Goal: Task Accomplishment & Management: Manage account settings

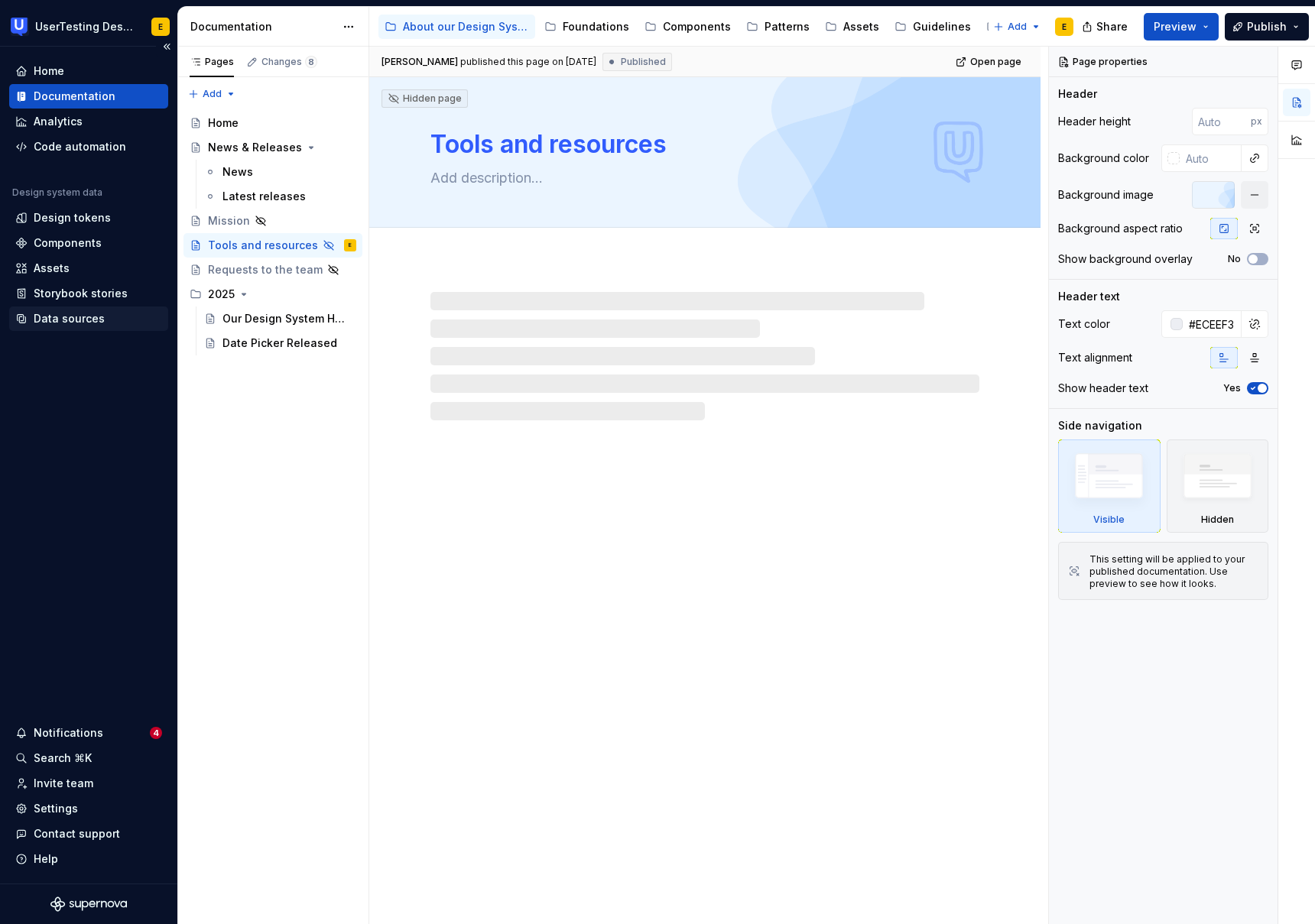
type textarea "*"
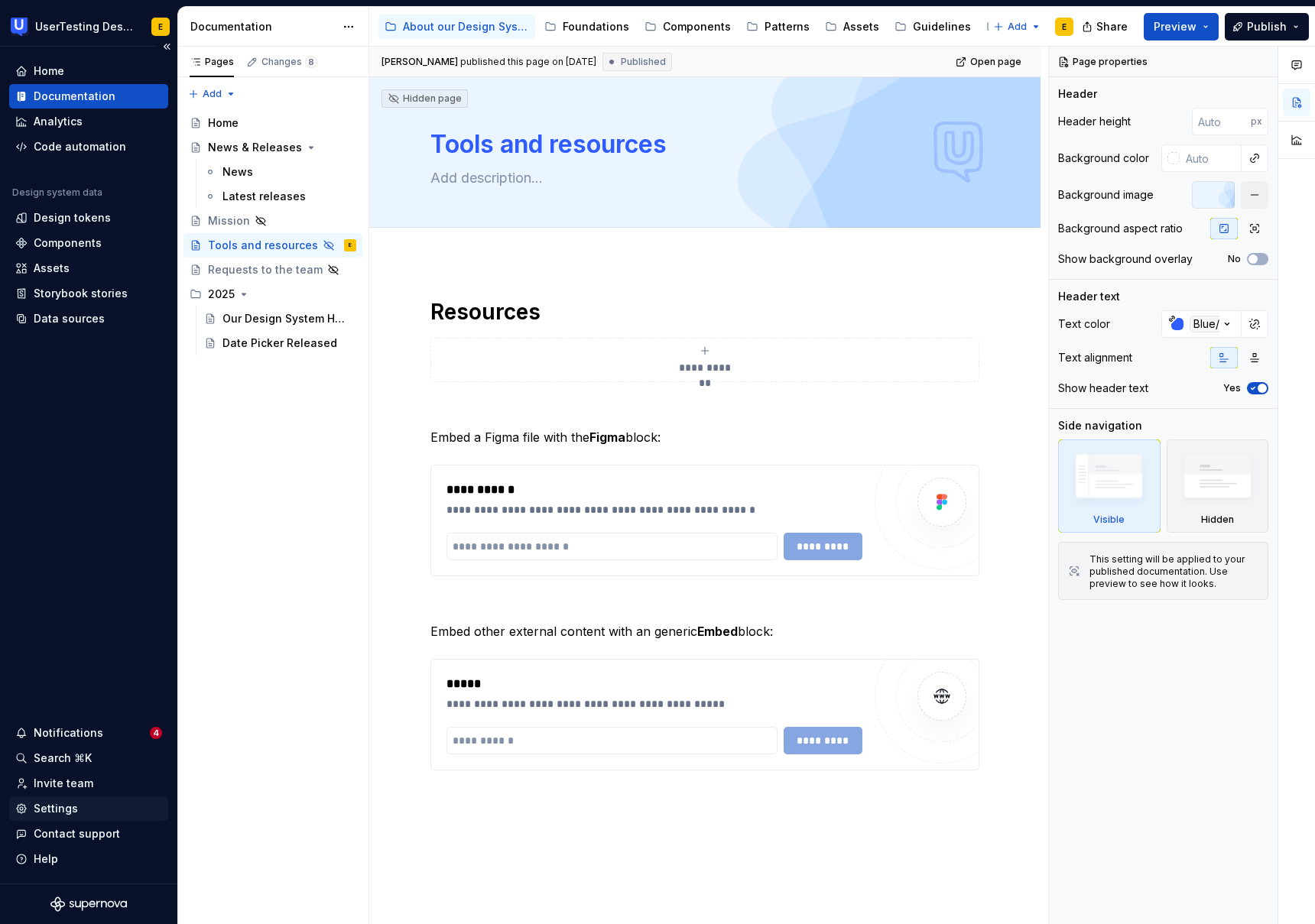
click at [77, 806] on div "Settings" at bounding box center [88, 808] width 147 height 15
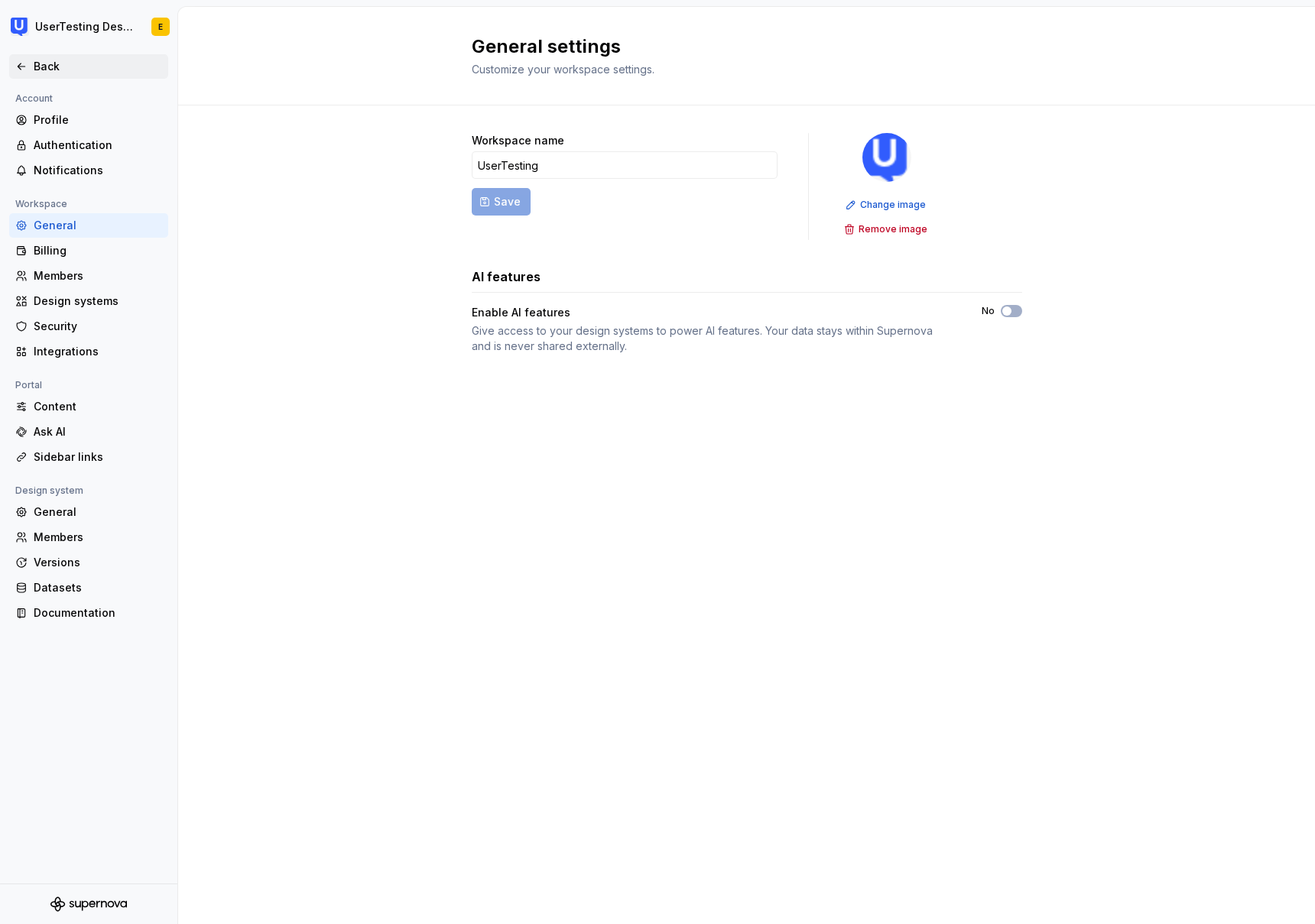
click at [55, 69] on div "Back" at bounding box center [98, 67] width 128 height 15
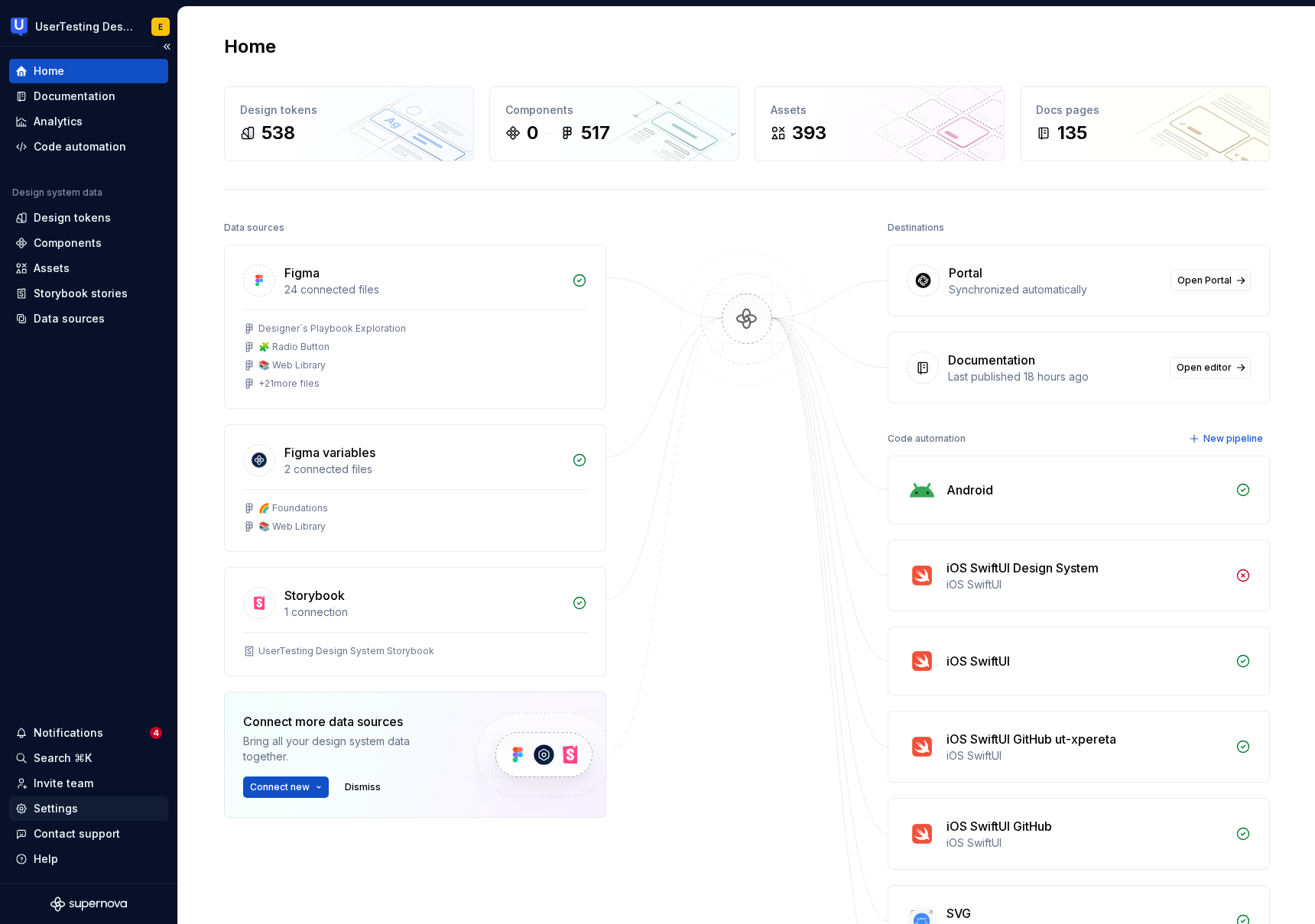
click at [57, 808] on div "Settings" at bounding box center [56, 808] width 45 height 15
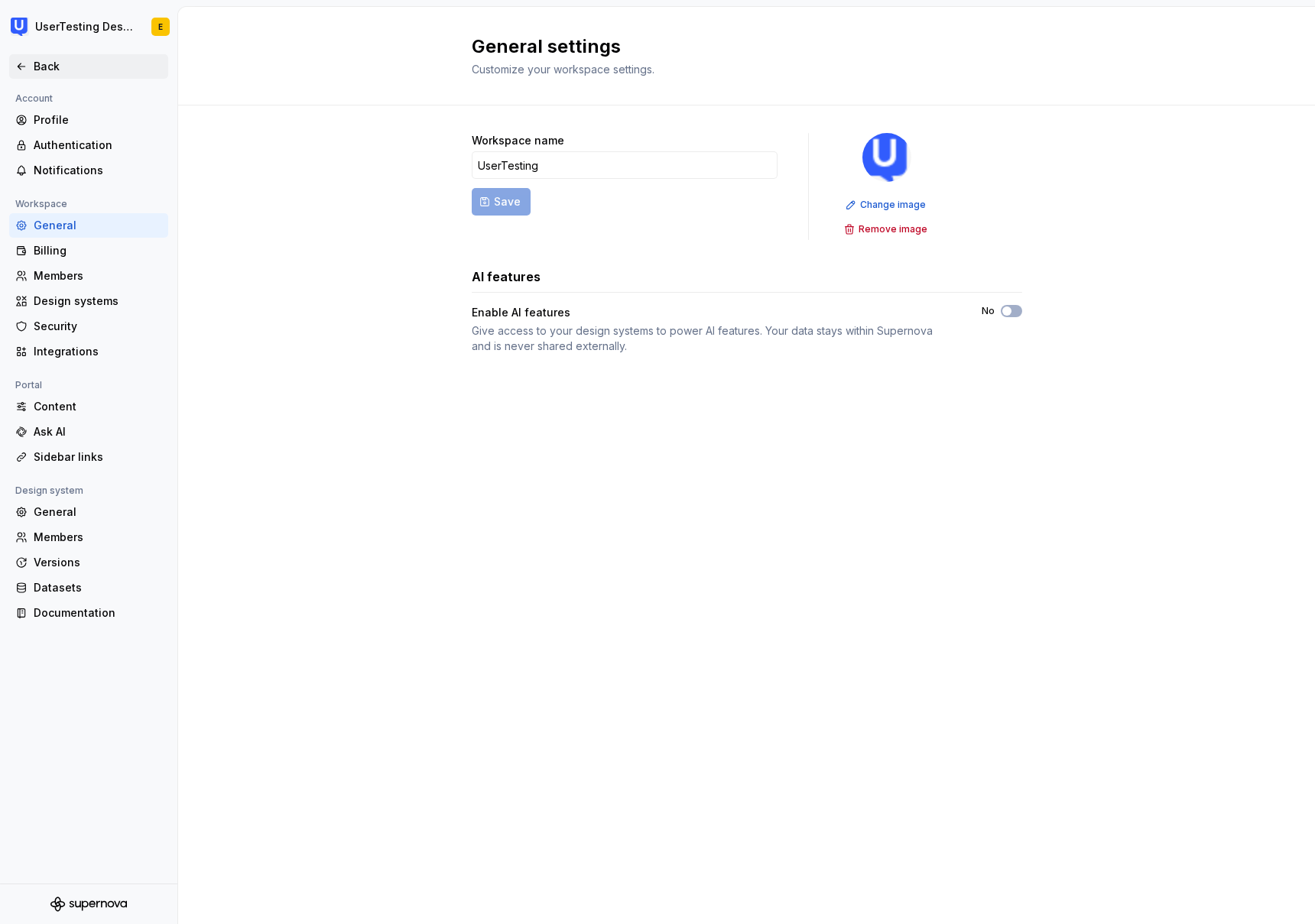
click at [45, 72] on div "Back" at bounding box center [98, 67] width 128 height 15
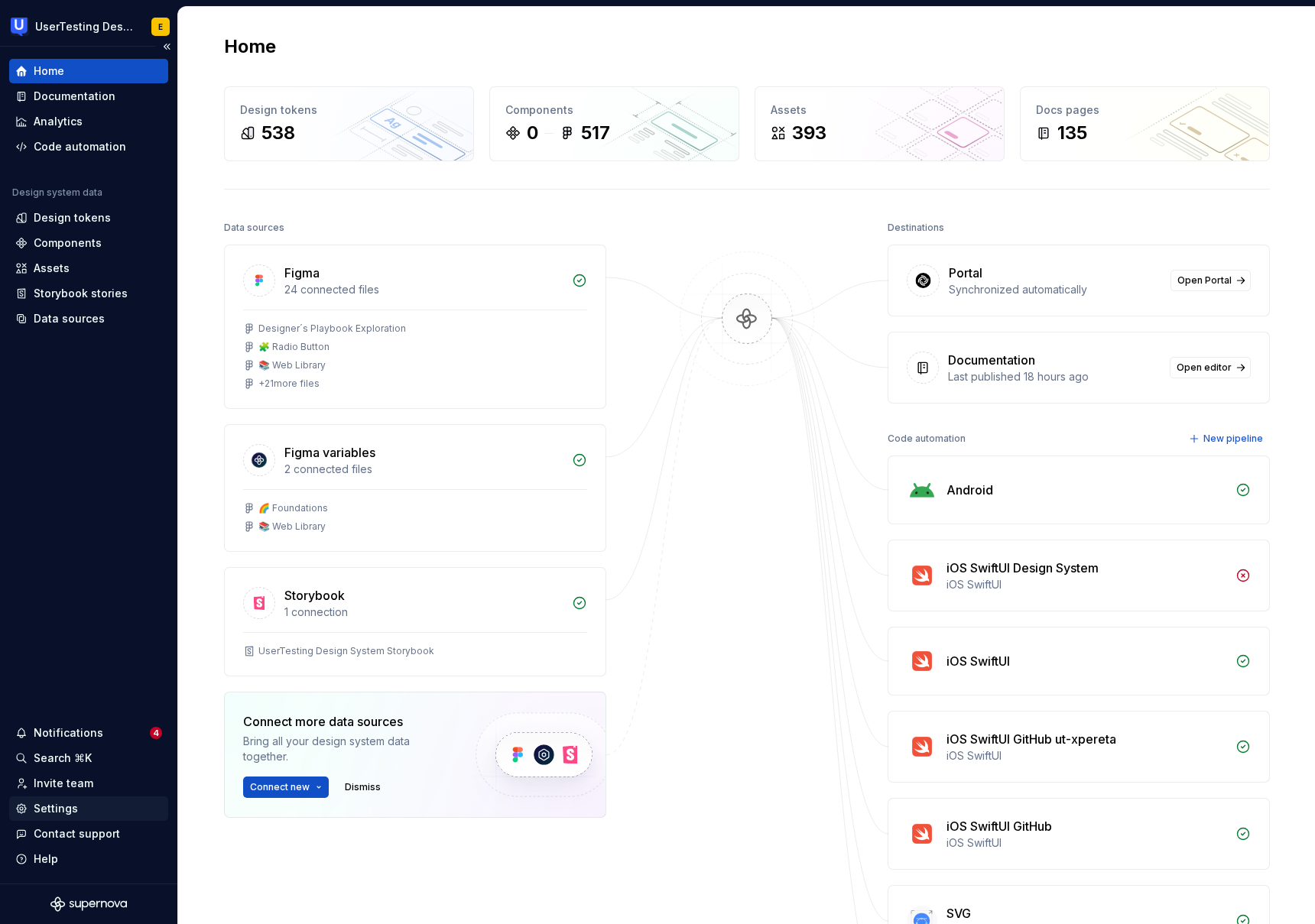
click at [67, 808] on div "Settings" at bounding box center [56, 808] width 45 height 15
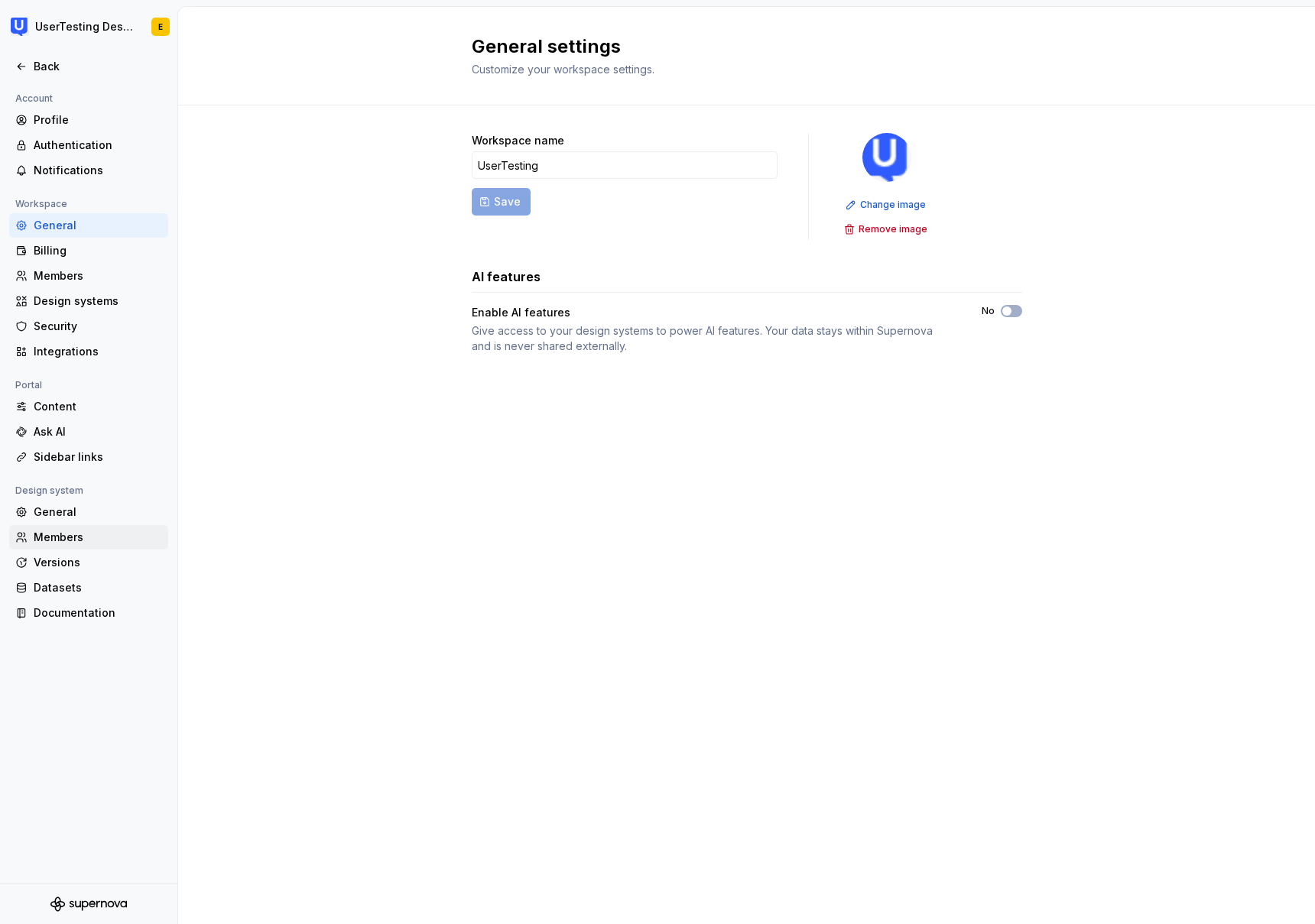
click at [80, 534] on div "Members" at bounding box center [98, 537] width 128 height 15
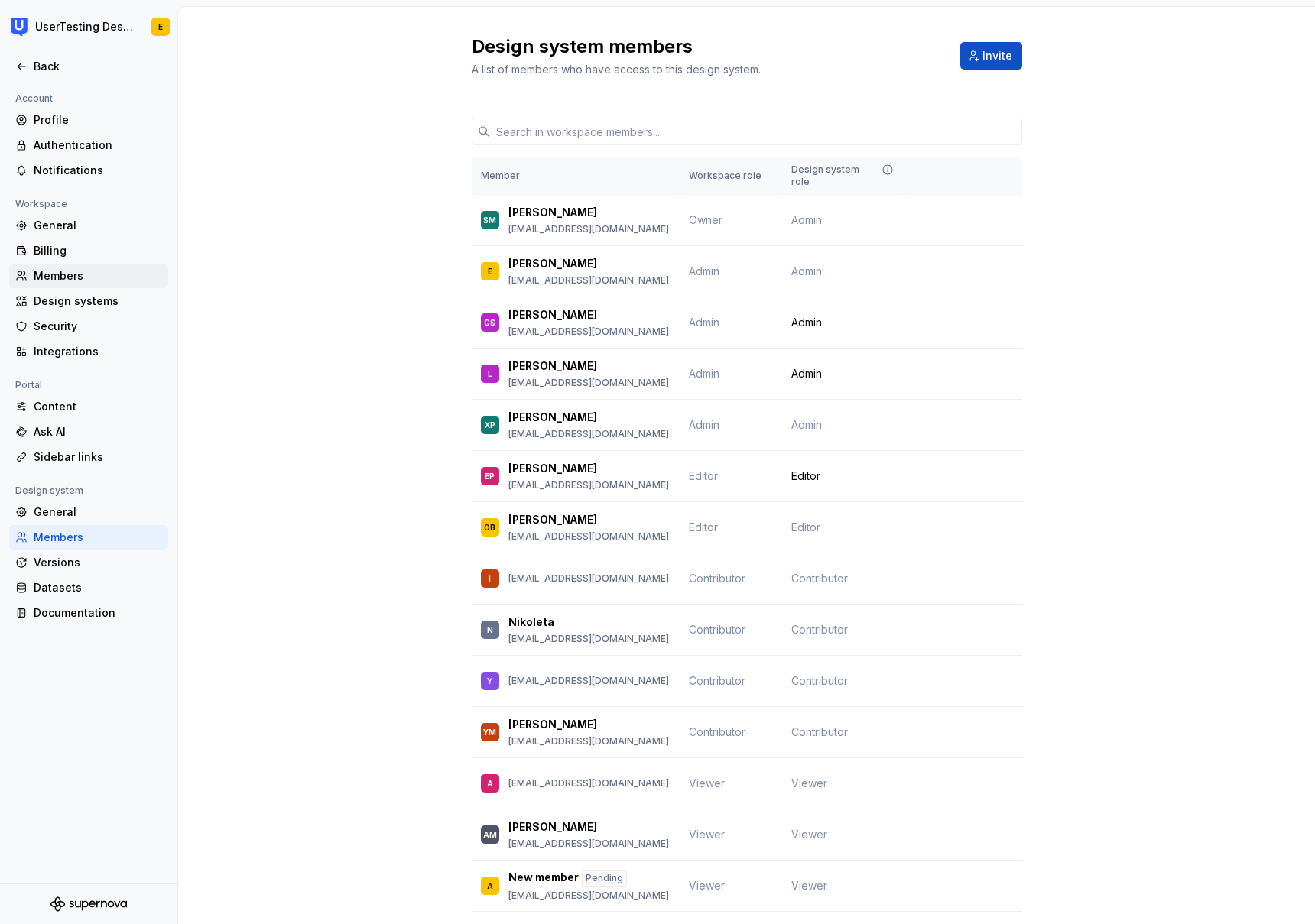
click at [67, 276] on div "Members" at bounding box center [98, 275] width 128 height 15
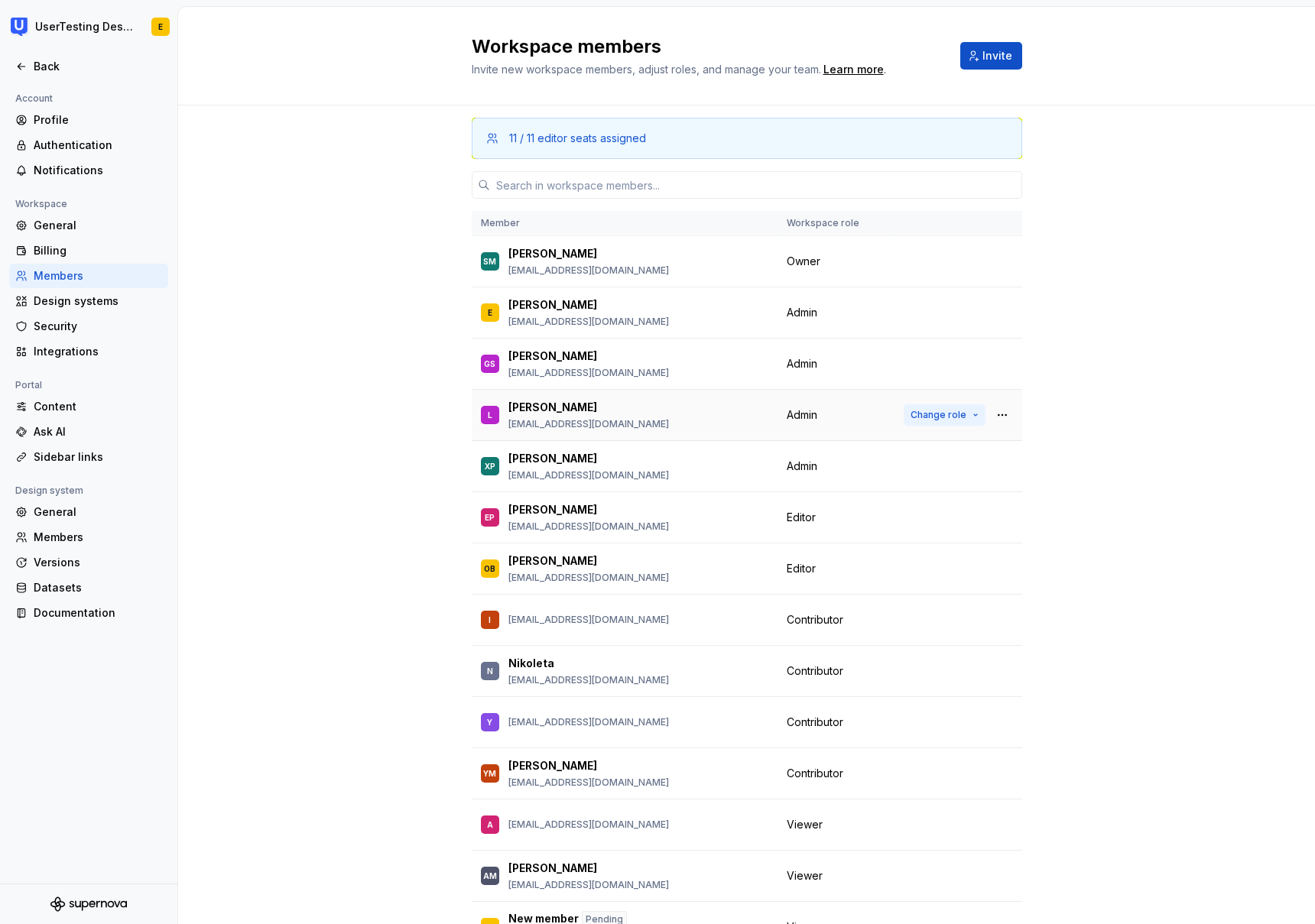
click at [964, 416] on span "Change role" at bounding box center [938, 415] width 56 height 12
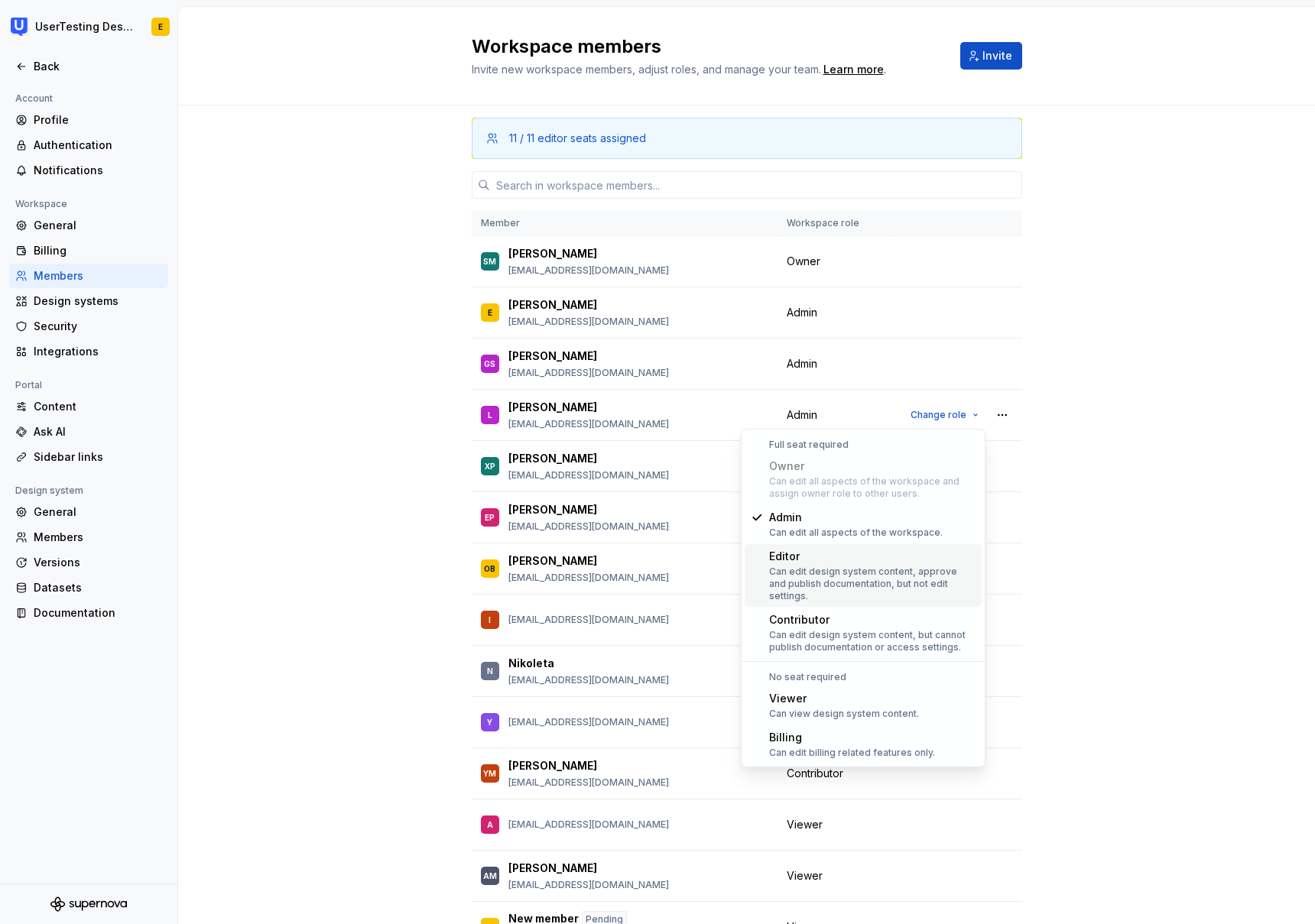
click at [823, 555] on div "Editor" at bounding box center [872, 556] width 206 height 15
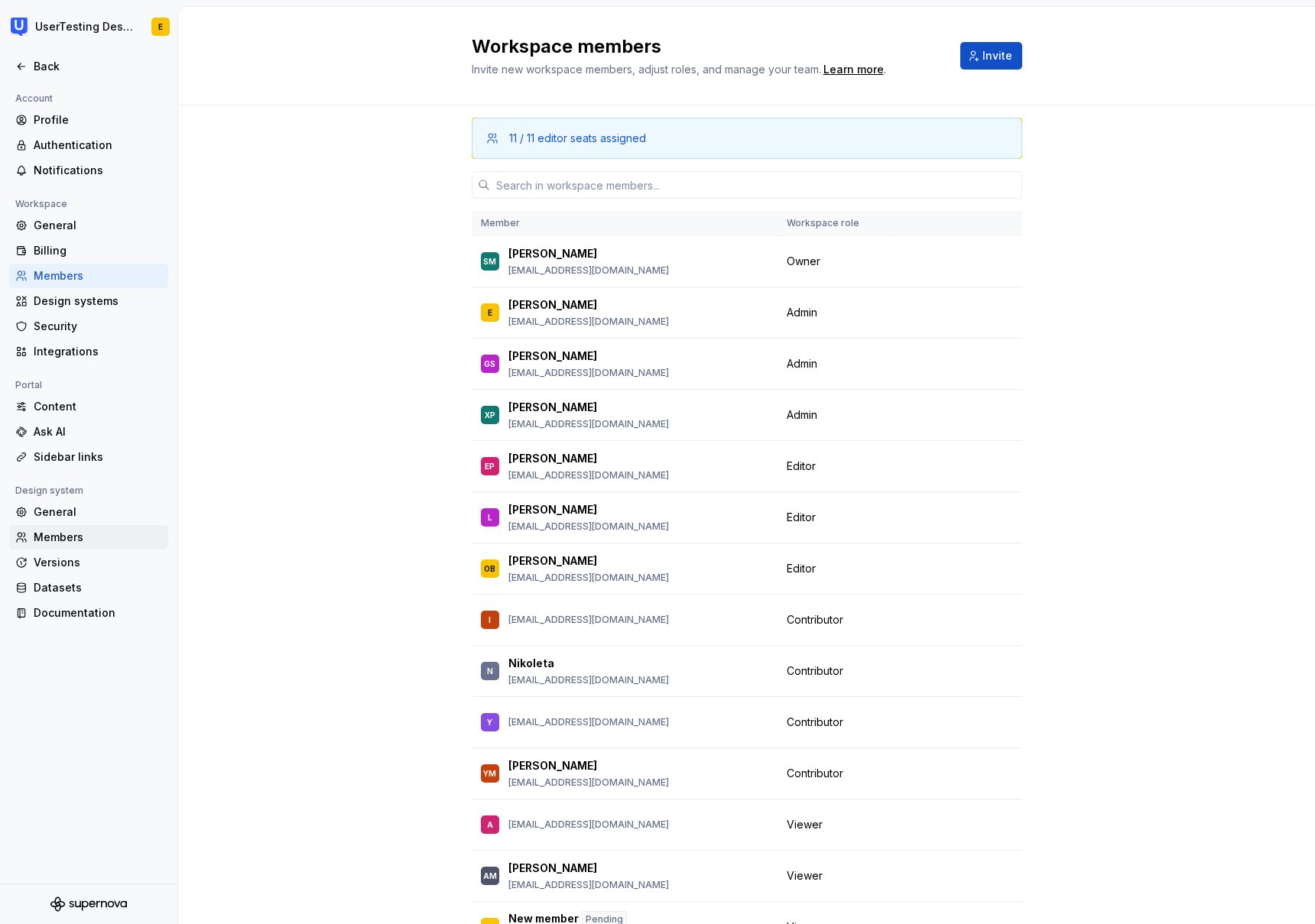
click at [73, 535] on div "Members" at bounding box center [98, 537] width 128 height 15
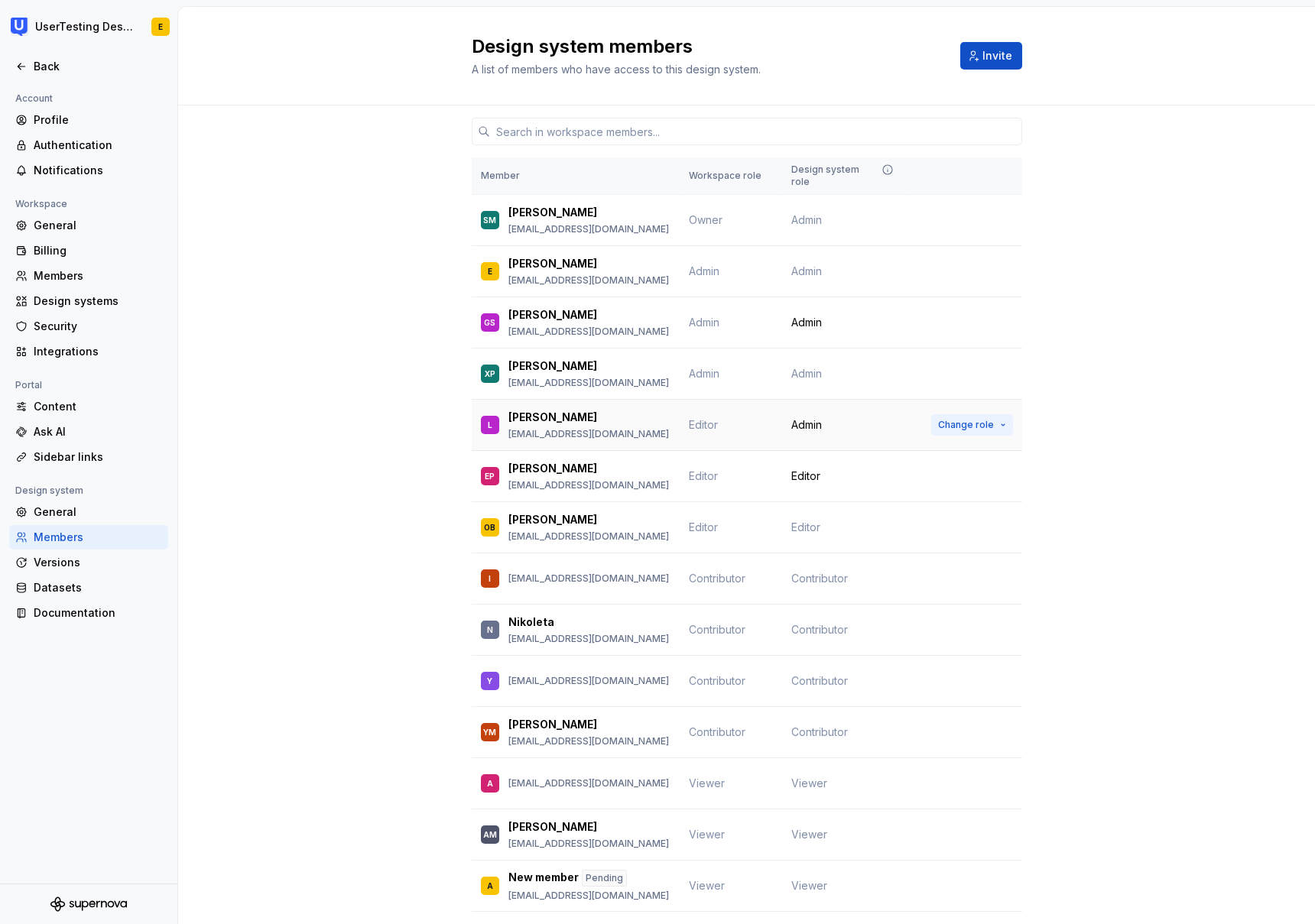
click at [970, 419] on span "Change role" at bounding box center [965, 425] width 56 height 12
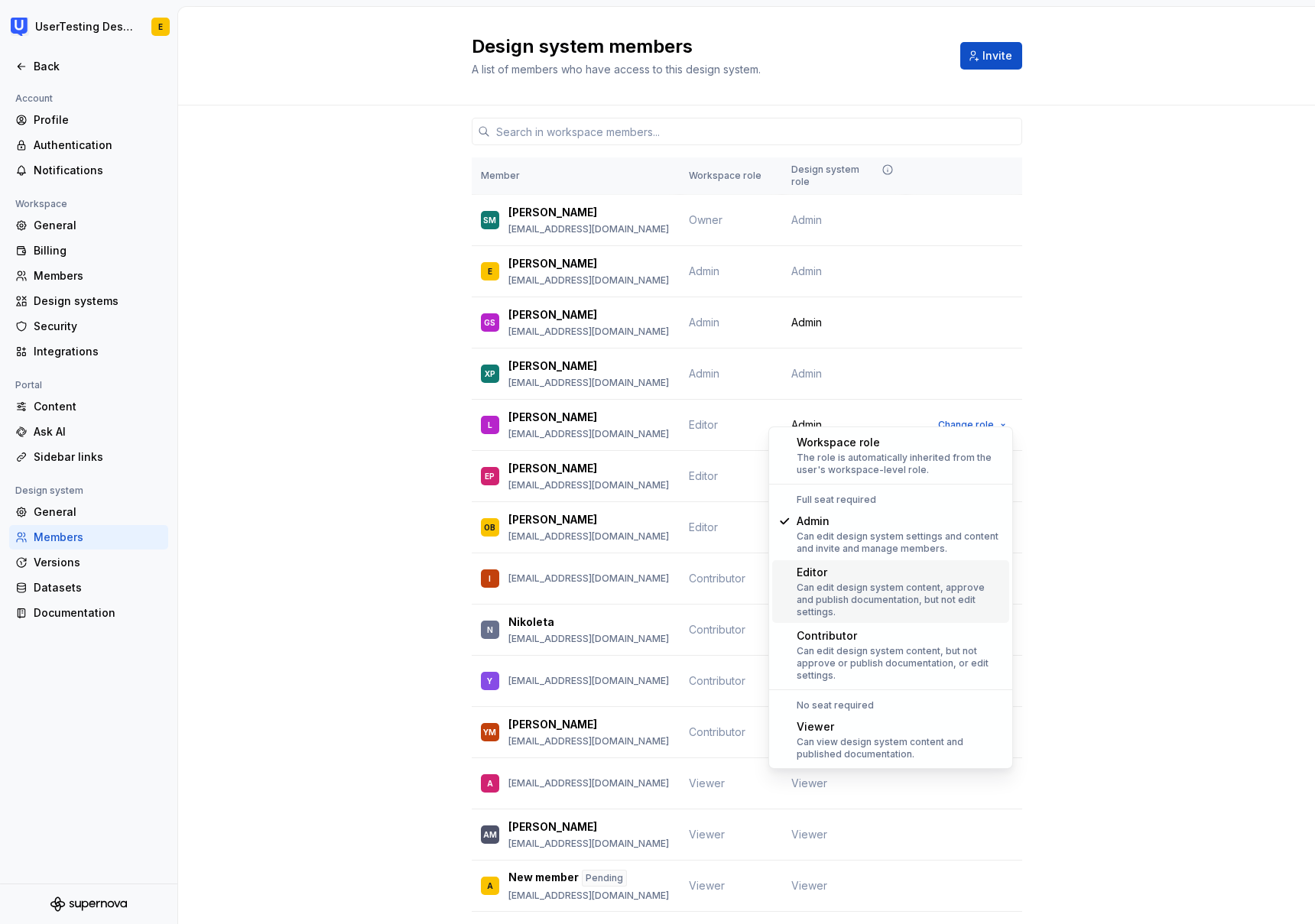
click at [854, 580] on div "Editor" at bounding box center [899, 572] width 206 height 15
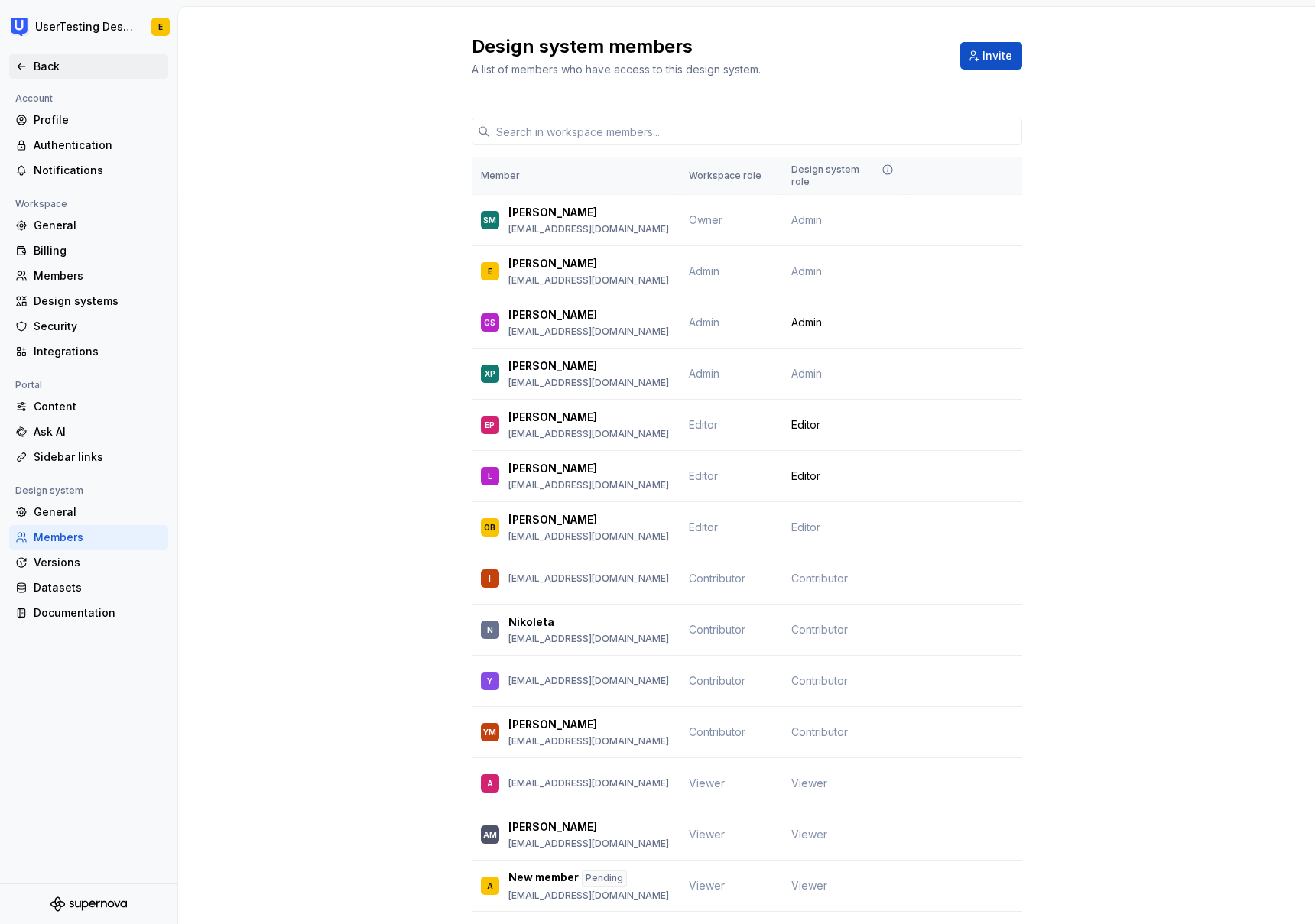
click at [31, 62] on div "Back" at bounding box center [88, 67] width 147 height 15
